Goal: Task Accomplishment & Management: Use online tool/utility

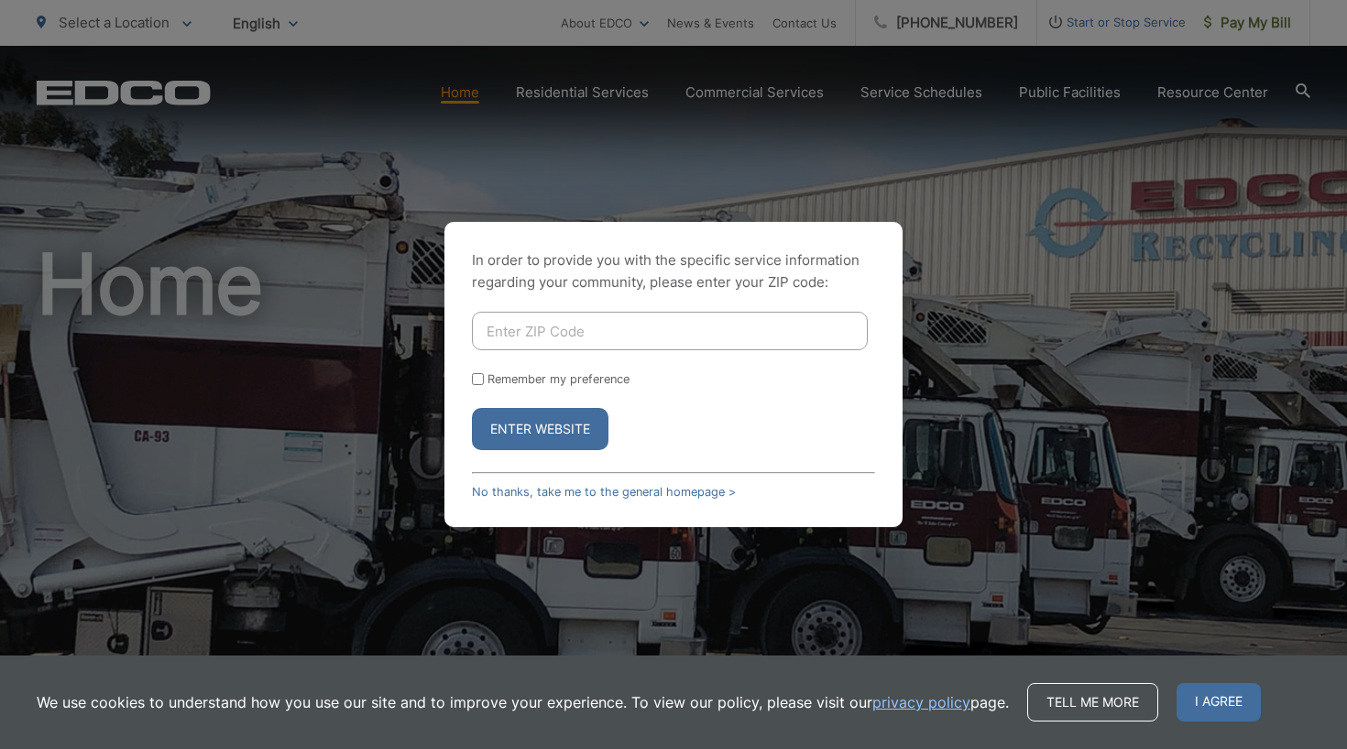
click at [522, 332] on input "Enter ZIP Code" at bounding box center [670, 331] width 396 height 38
type input "92007"
click at [516, 423] on button "Enter Website" at bounding box center [540, 429] width 137 height 42
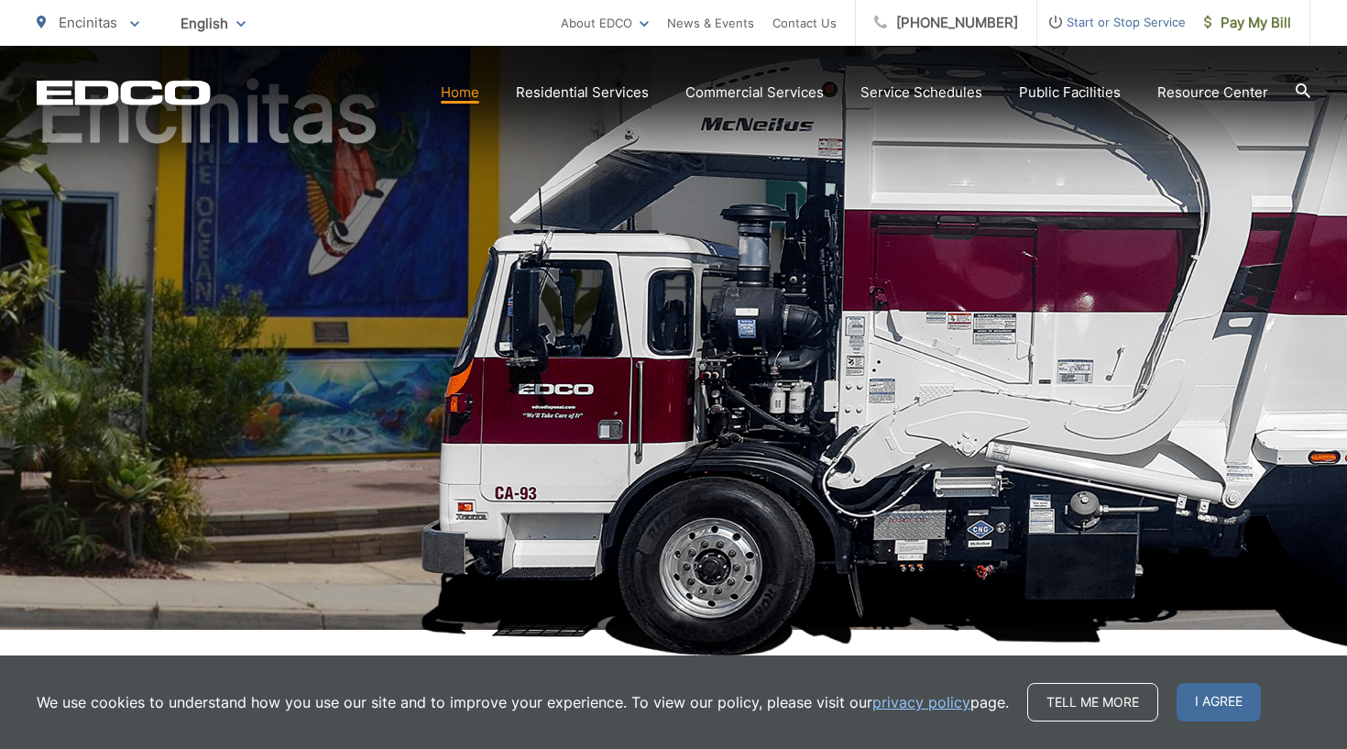
scroll to position [194, 0]
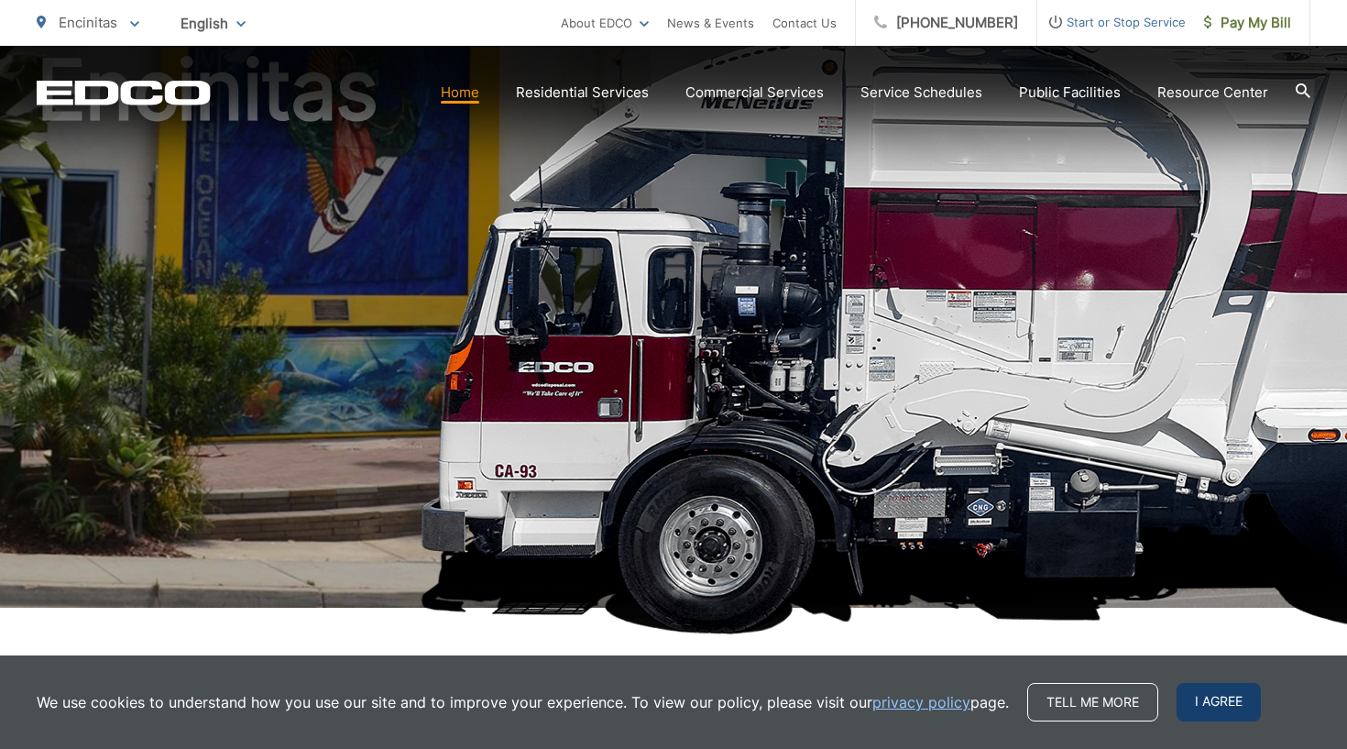
click at [1227, 711] on span "I agree" at bounding box center [1219, 702] width 84 height 38
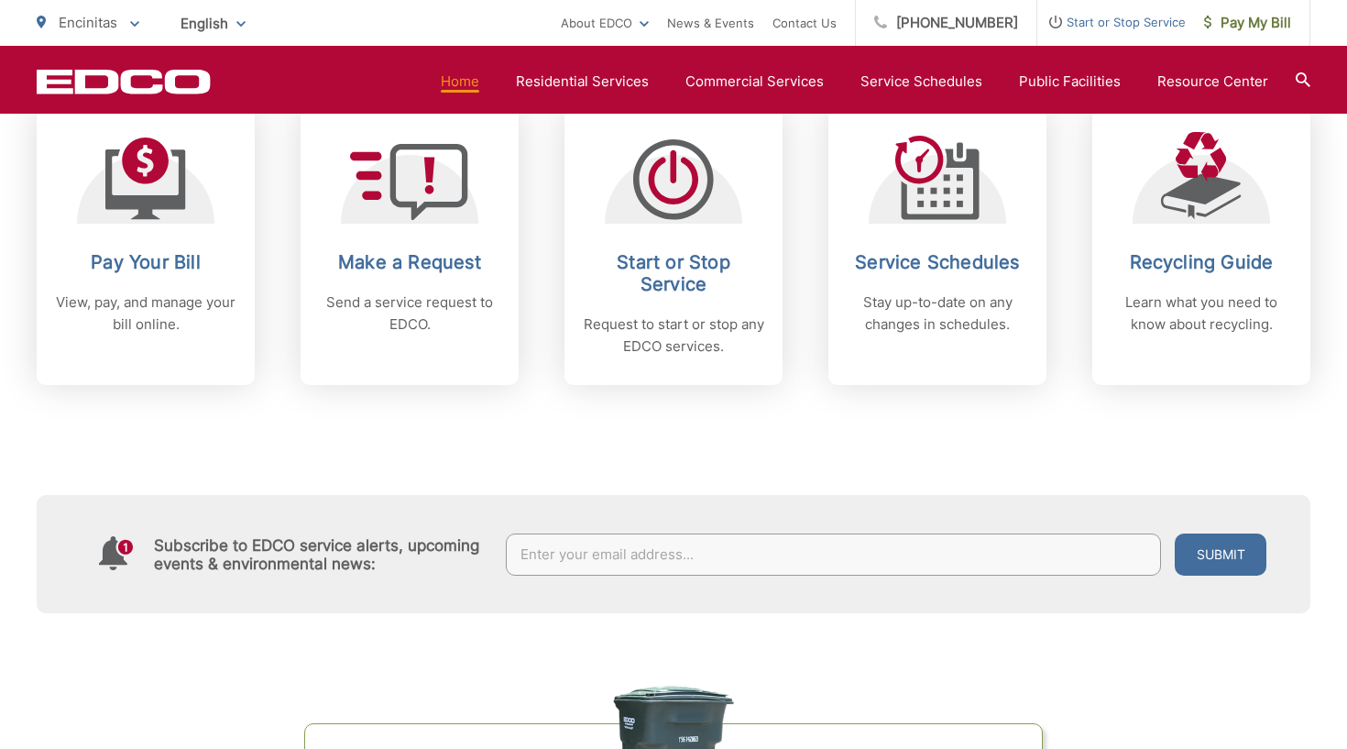
scroll to position [626, 0]
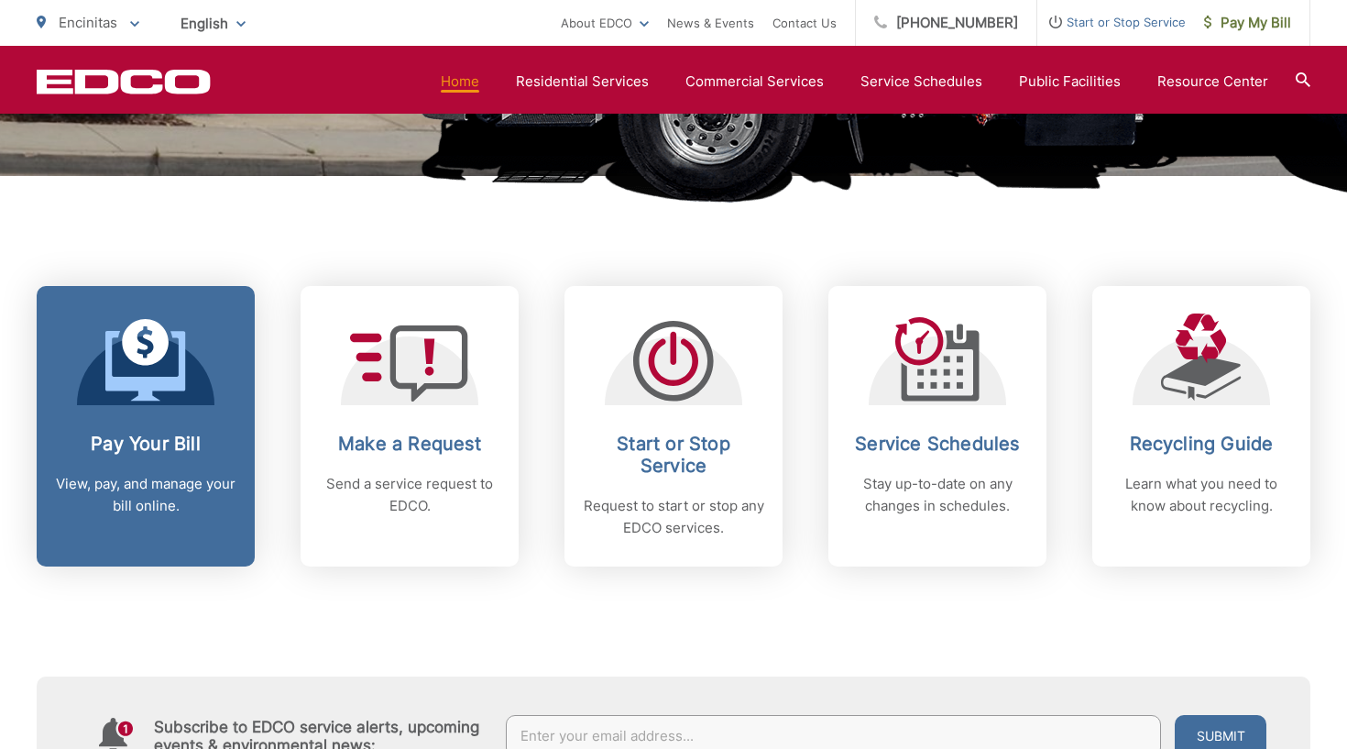
click at [152, 379] on icon at bounding box center [145, 366] width 80 height 70
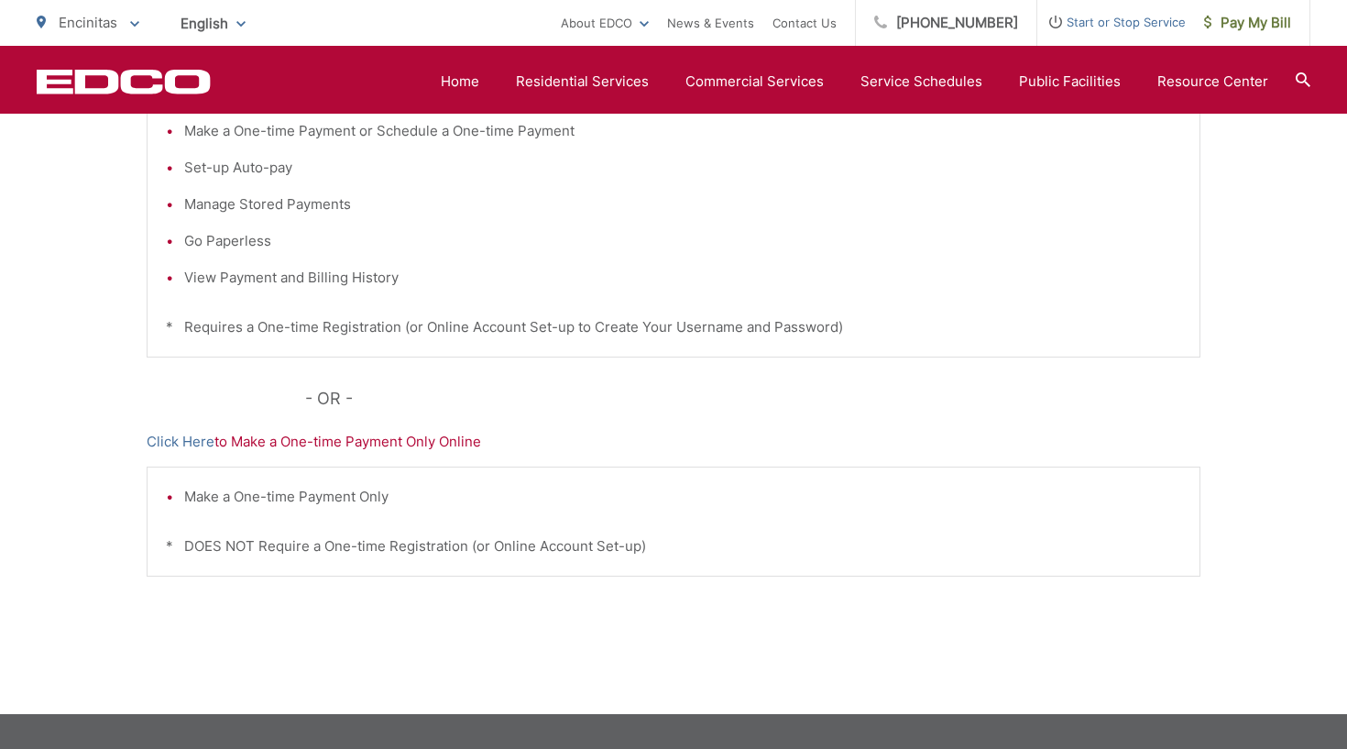
scroll to position [200, 0]
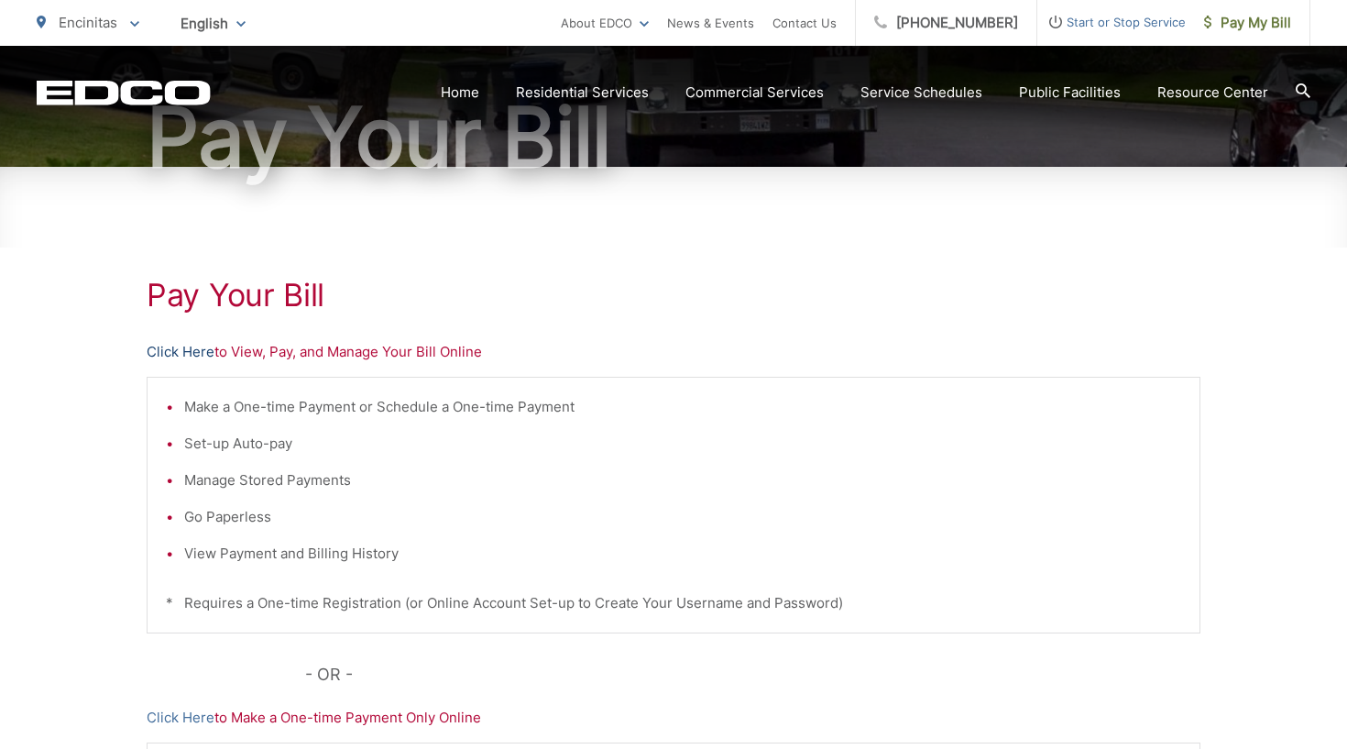
click at [171, 349] on link "Click Here" at bounding box center [181, 352] width 68 height 22
